Goal: Task Accomplishment & Management: Use online tool/utility

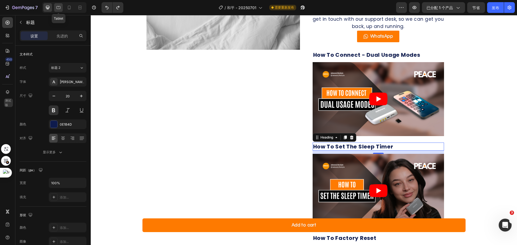
click at [57, 8] on icon at bounding box center [58, 7] width 5 height 5
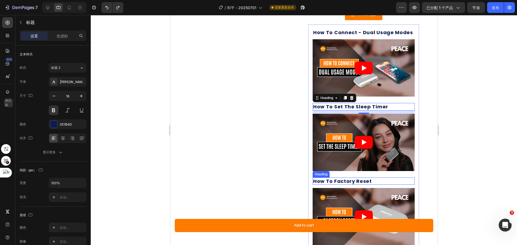
scroll to position [446, 0]
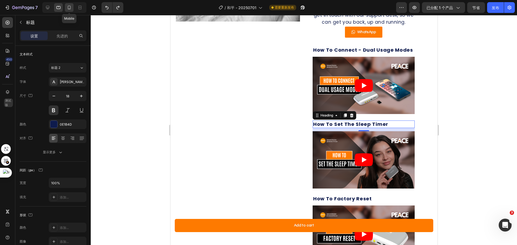
click at [70, 7] on icon at bounding box center [69, 7] width 5 height 5
type input "15"
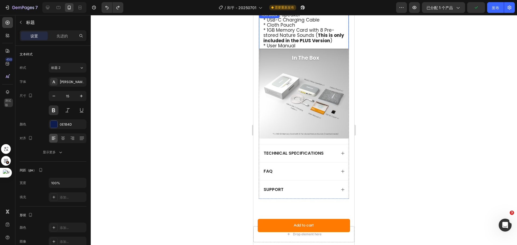
scroll to position [687, 0]
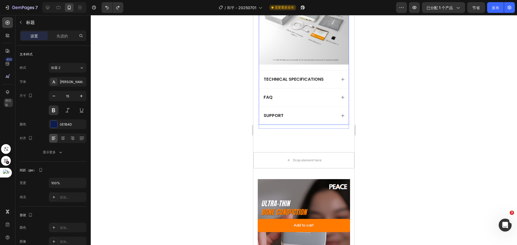
click at [302, 113] on div "support" at bounding box center [300, 116] width 74 height 6
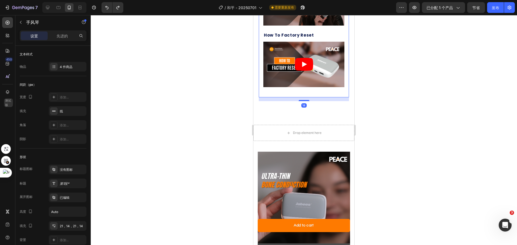
scroll to position [876, 0]
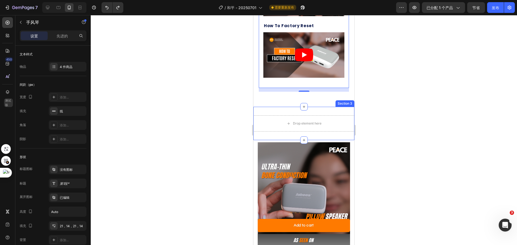
click at [332, 107] on div "Drop element here Section 3" at bounding box center [303, 123] width 101 height 33
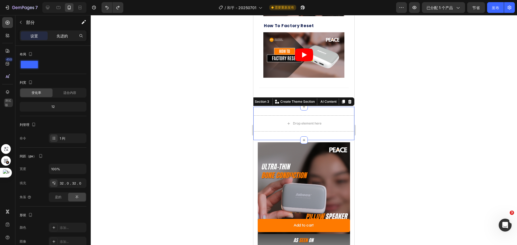
click at [61, 36] on font "先进的" at bounding box center [62, 36] width 11 height 5
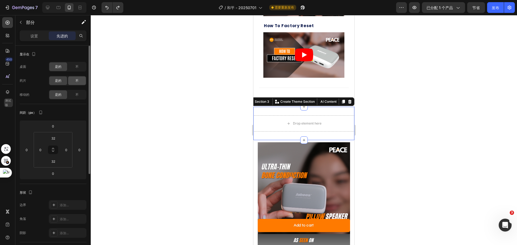
click at [78, 80] on font "不" at bounding box center [76, 81] width 3 height 4
click at [77, 71] on div "是的 不" at bounding box center [68, 67] width 38 height 10
click at [75, 68] on font "不" at bounding box center [76, 67] width 3 height 4
click at [62, 68] on div "是的" at bounding box center [58, 66] width 18 height 9
click at [61, 82] on font "是的" at bounding box center [58, 81] width 6 height 4
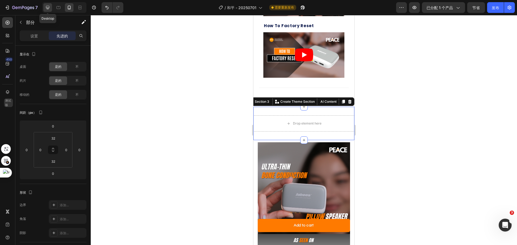
click at [48, 7] on icon at bounding box center [47, 7] width 5 height 5
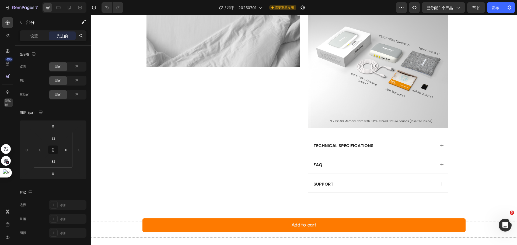
scroll to position [735, 0]
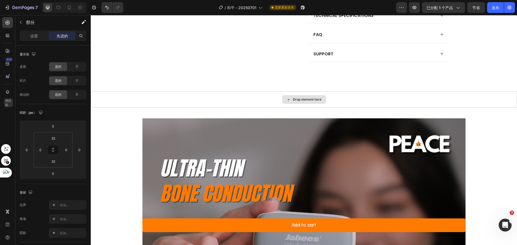
click at [224, 96] on div "Drop element here" at bounding box center [304, 100] width 426 height 16
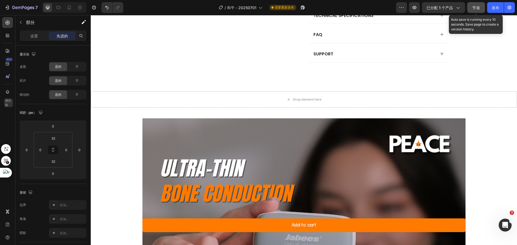
click at [473, 9] on font "节省" at bounding box center [477, 7] width 8 height 5
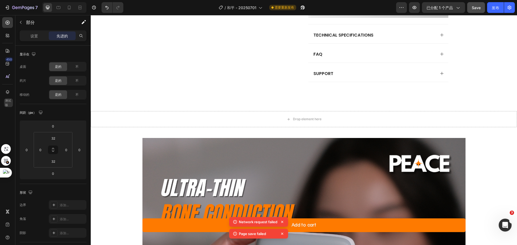
scroll to position [654, 0]
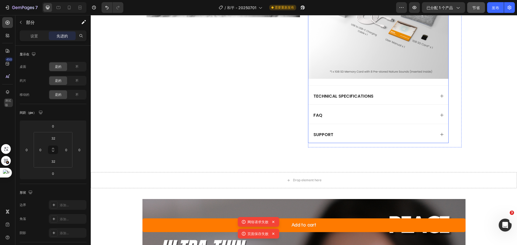
click at [388, 133] on div "support" at bounding box center [374, 135] width 123 height 8
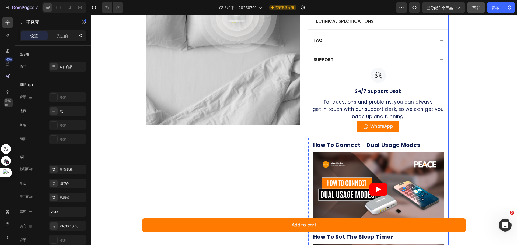
scroll to position [573, 0]
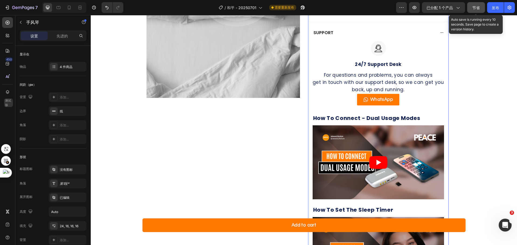
click at [479, 9] on font "节省" at bounding box center [477, 7] width 8 height 5
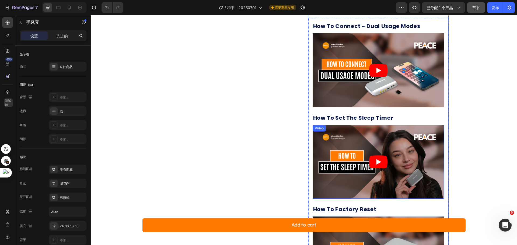
scroll to position [627, 0]
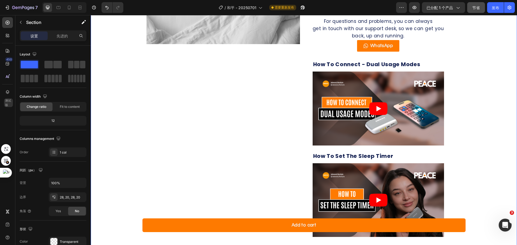
click at [491, 63] on div "Product Details Heading What's in the box technical specifications FAQ support …" at bounding box center [304, 122] width 416 height 463
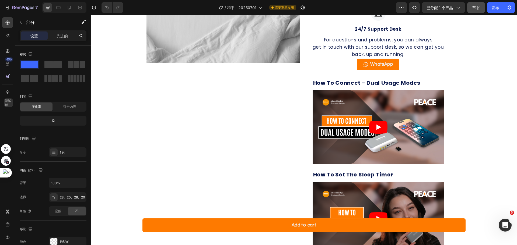
scroll to position [600, 0]
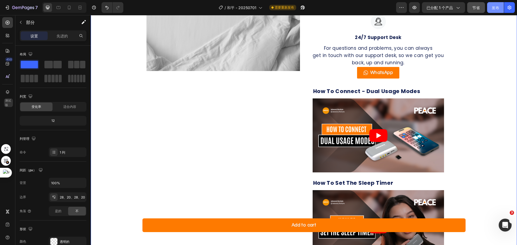
click at [493, 12] on button "发布" at bounding box center [495, 7] width 17 height 11
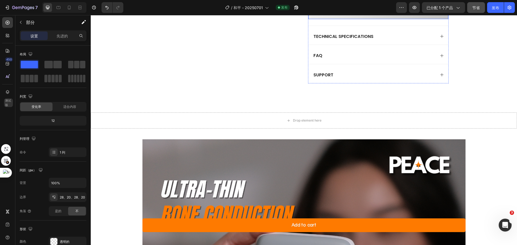
scroll to position [411, 0]
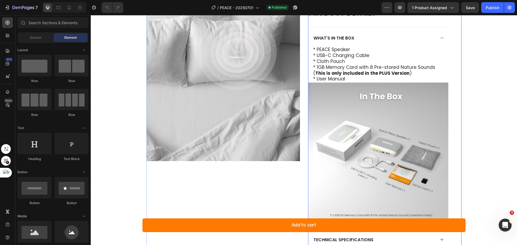
scroll to position [539, 0]
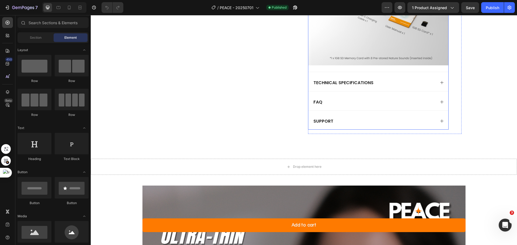
click at [421, 120] on div "support" at bounding box center [374, 121] width 123 height 8
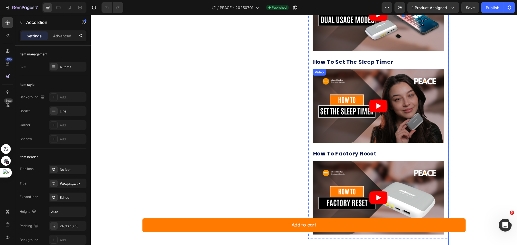
scroll to position [647, 0]
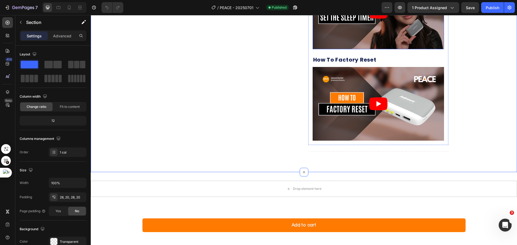
scroll to position [727, 0]
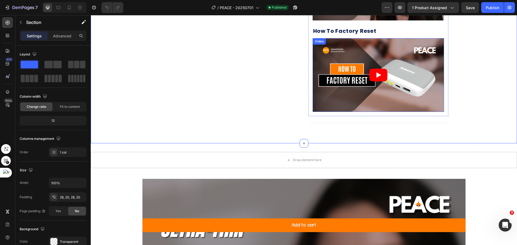
scroll to position [647, 0]
